Goal: Complete application form: Complete application form

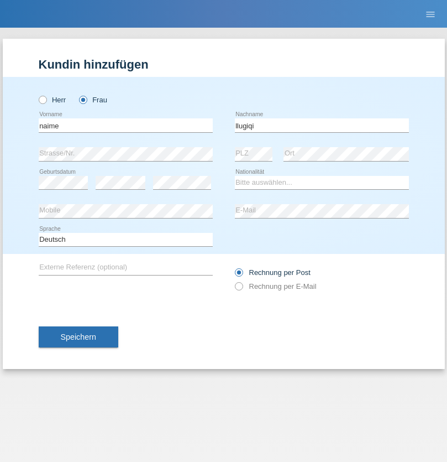
type input "llugiqi"
select select "CH"
radio input "true"
click at [125, 125] on input "text" at bounding box center [126, 125] width 174 height 14
type input "[PERSON_NAME]"
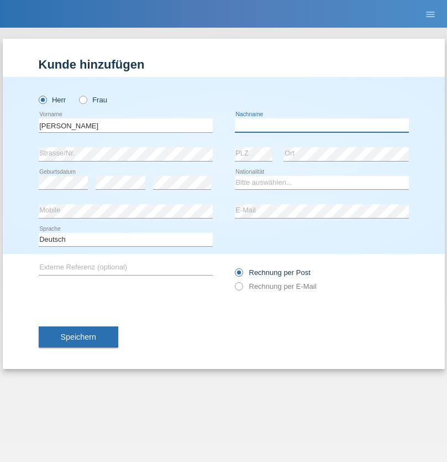
click at [322, 125] on input "text" at bounding box center [322, 125] width 174 height 14
type input "[PERSON_NAME]"
select select "CZ"
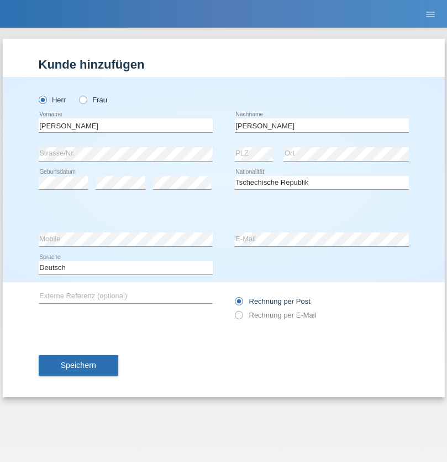
select select "C"
select select "25"
select select "05"
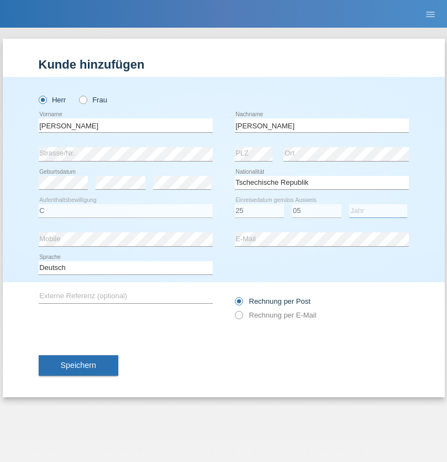
select select "2021"
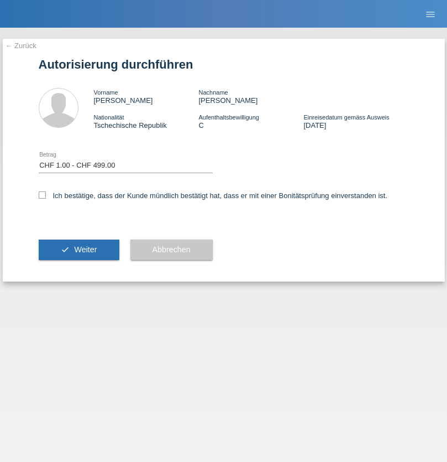
select select "1"
checkbox input "true"
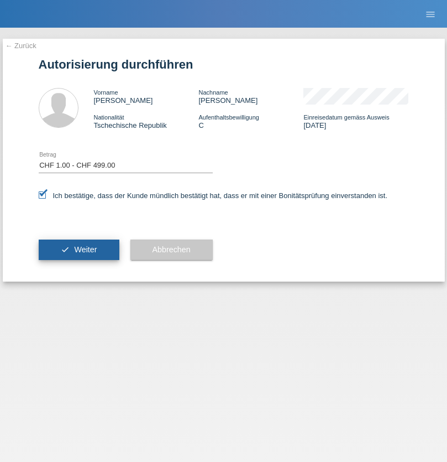
click at [78, 249] on span "Weiter" at bounding box center [85, 249] width 23 height 9
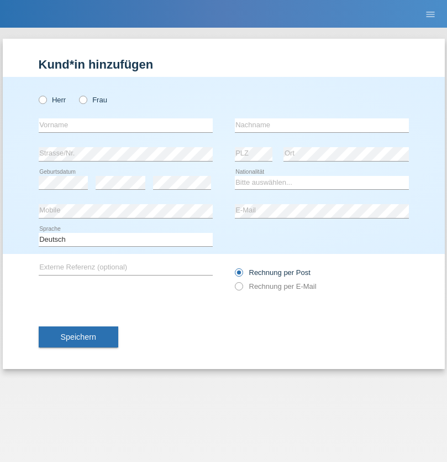
radio input "true"
click at [125, 125] on input "text" at bounding box center [126, 125] width 174 height 14
type input "[PERSON_NAME]"
click at [322, 125] on input "text" at bounding box center [322, 125] width 174 height 14
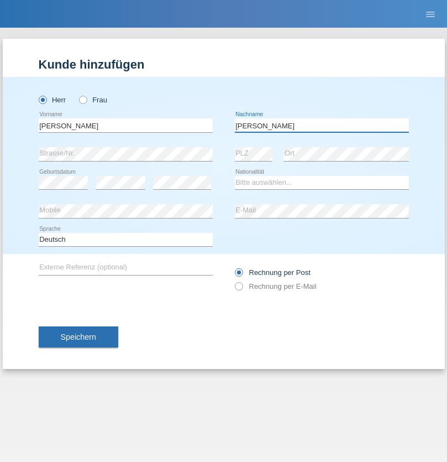
type input "[PERSON_NAME]"
select select "PL"
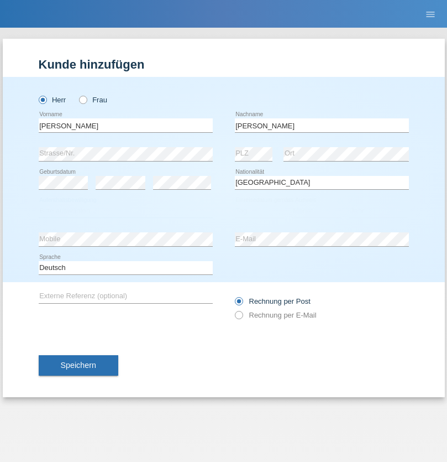
select select "C"
select select "11"
select select "01"
select select "2007"
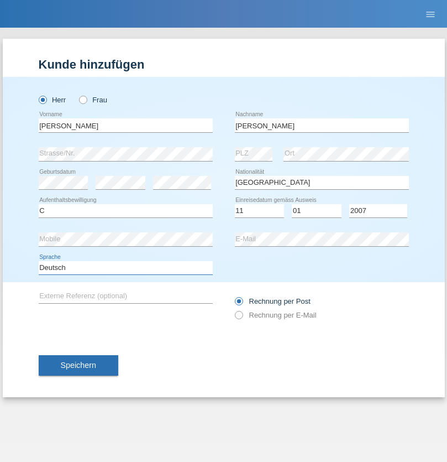
select select "en"
